Goal: Task Accomplishment & Management: Complete application form

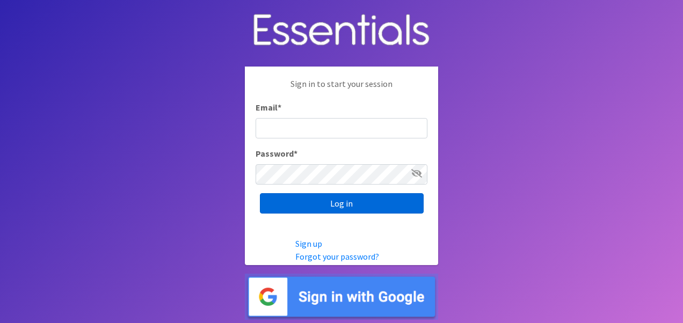
type input "HERICKSON@EPWORTH.ORG"
click at [319, 200] on input "Log in" at bounding box center [342, 203] width 164 height 20
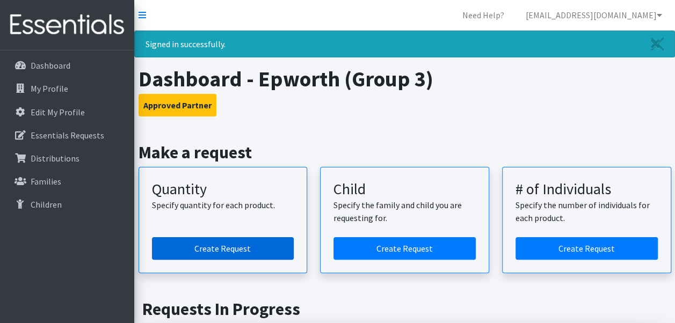
click at [230, 248] on link "Create Request" at bounding box center [223, 248] width 142 height 23
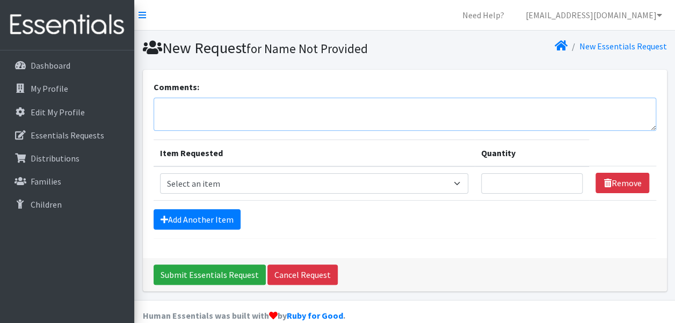
click at [226, 108] on textarea "Comments:" at bounding box center [405, 114] width 503 height 33
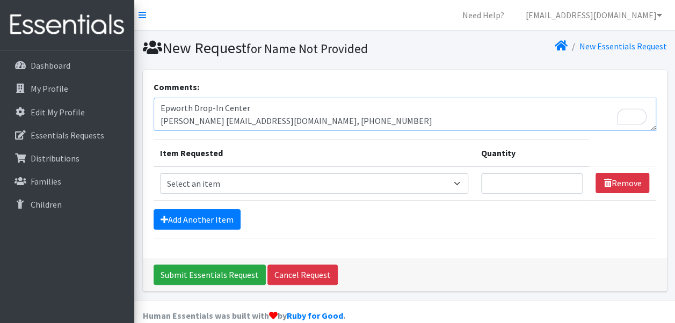
click at [204, 120] on textarea "Epworth Drop-In Center Jenn Deaton jdeaton@epworth.org, 314-705-0186" at bounding box center [405, 114] width 503 height 33
type textarea "Epworth Drop-In Center [PERSON_NAME]; [EMAIL_ADDRESS][DOMAIN_NAME], [PHONE_NUMB…"
click at [467, 180] on select "Select an item Period Supplies: Mixed Kits (order by bag) Applicator-free tampo…" at bounding box center [314, 183] width 309 height 20
select select "8798"
click at [160, 173] on select "Select an item Period Supplies: Mixed Kits (order by bag) Applicator-free tampo…" at bounding box center [314, 183] width 309 height 20
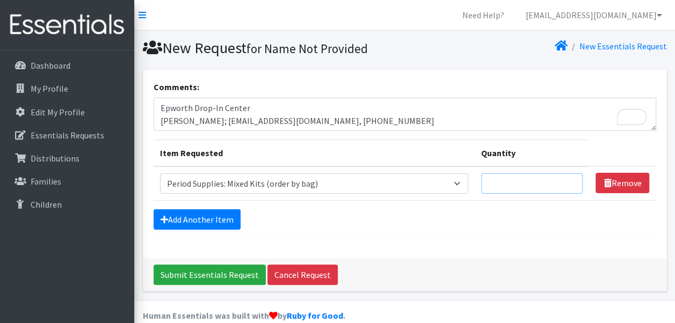
click at [528, 186] on input "Quantity" at bounding box center [532, 183] width 102 height 20
click at [573, 180] on input "1" at bounding box center [532, 183] width 102 height 20
type input "2"
click at [573, 180] on input "2" at bounding box center [532, 183] width 102 height 20
click at [192, 214] on link "Add Another Item" at bounding box center [197, 219] width 87 height 20
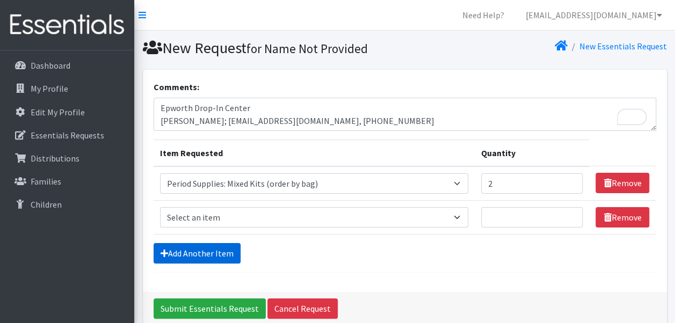
scroll to position [49, 0]
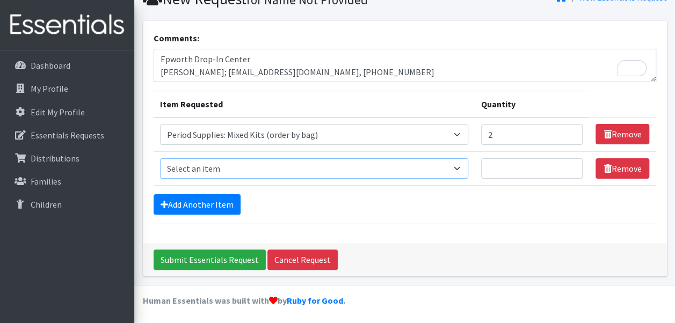
click at [461, 164] on select "Select an item Period Supplies: Mixed Kits (order by bag) Applicator-free tampo…" at bounding box center [314, 168] width 309 height 20
select select "8796"
click at [160, 158] on select "Select an item Period Supplies: Mixed Kits (order by bag) Applicator-free tampo…" at bounding box center [314, 168] width 309 height 20
click at [536, 172] on input "Quantity" at bounding box center [532, 168] width 102 height 20
type input "1"
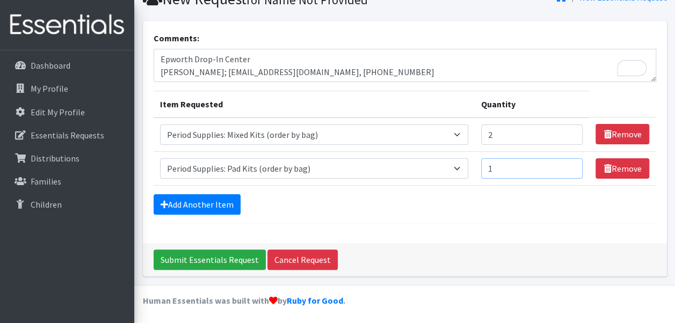
click at [572, 164] on input "1" at bounding box center [532, 168] width 102 height 20
click at [206, 259] on input "Submit Essentials Request" at bounding box center [210, 260] width 112 height 20
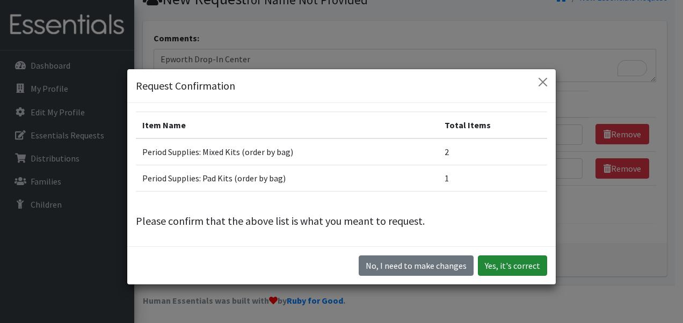
click at [517, 261] on button "Yes, it's correct" at bounding box center [512, 266] width 69 height 20
